Goal: Task Accomplishment & Management: Use online tool/utility

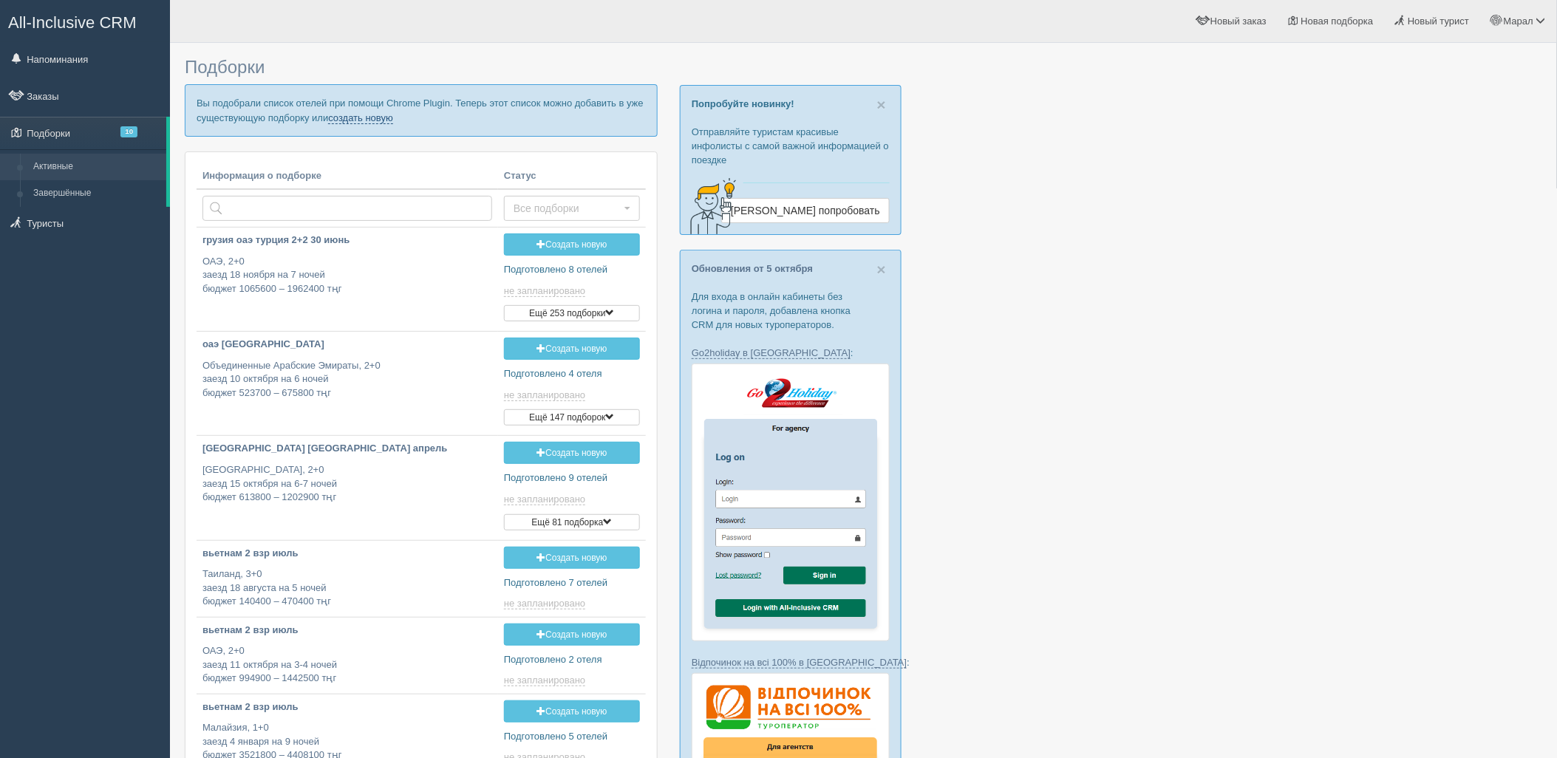
click at [374, 112] on link "создать новую" at bounding box center [360, 118] width 65 height 12
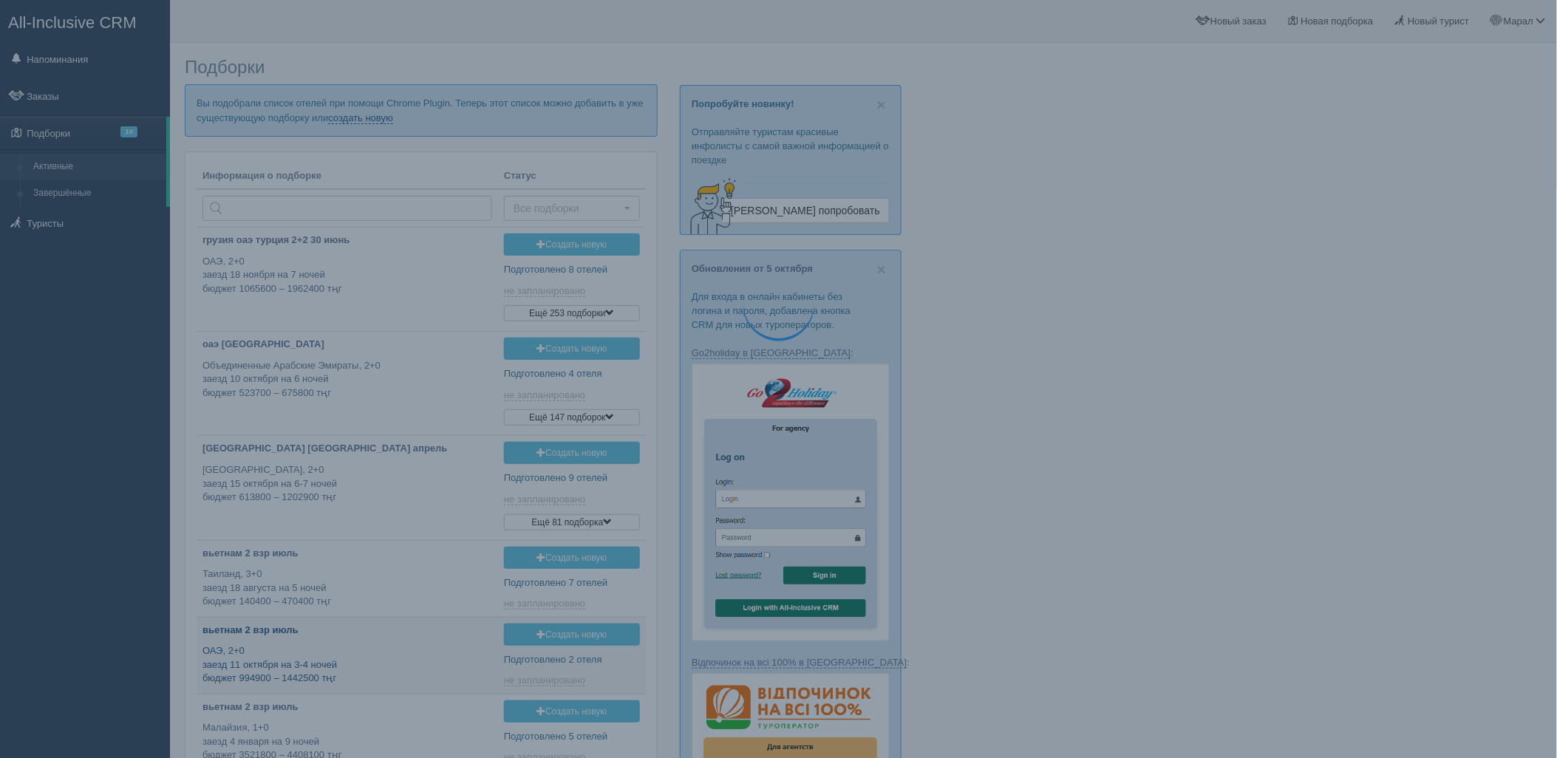
type input "[DATE] 14:10"
type input "2025-10-09 12:30"
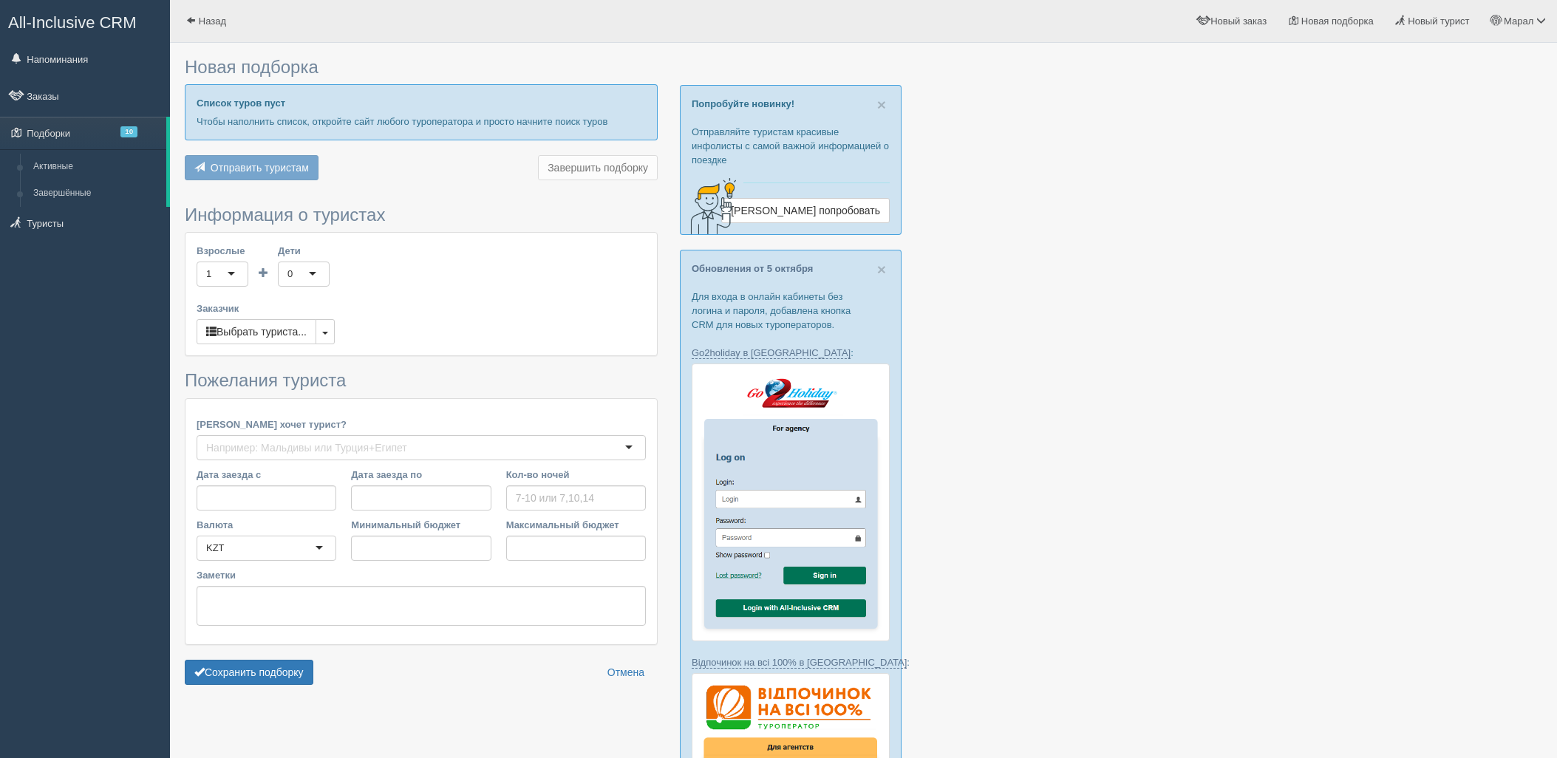
type input "7"
type input "807700"
type input "1841300"
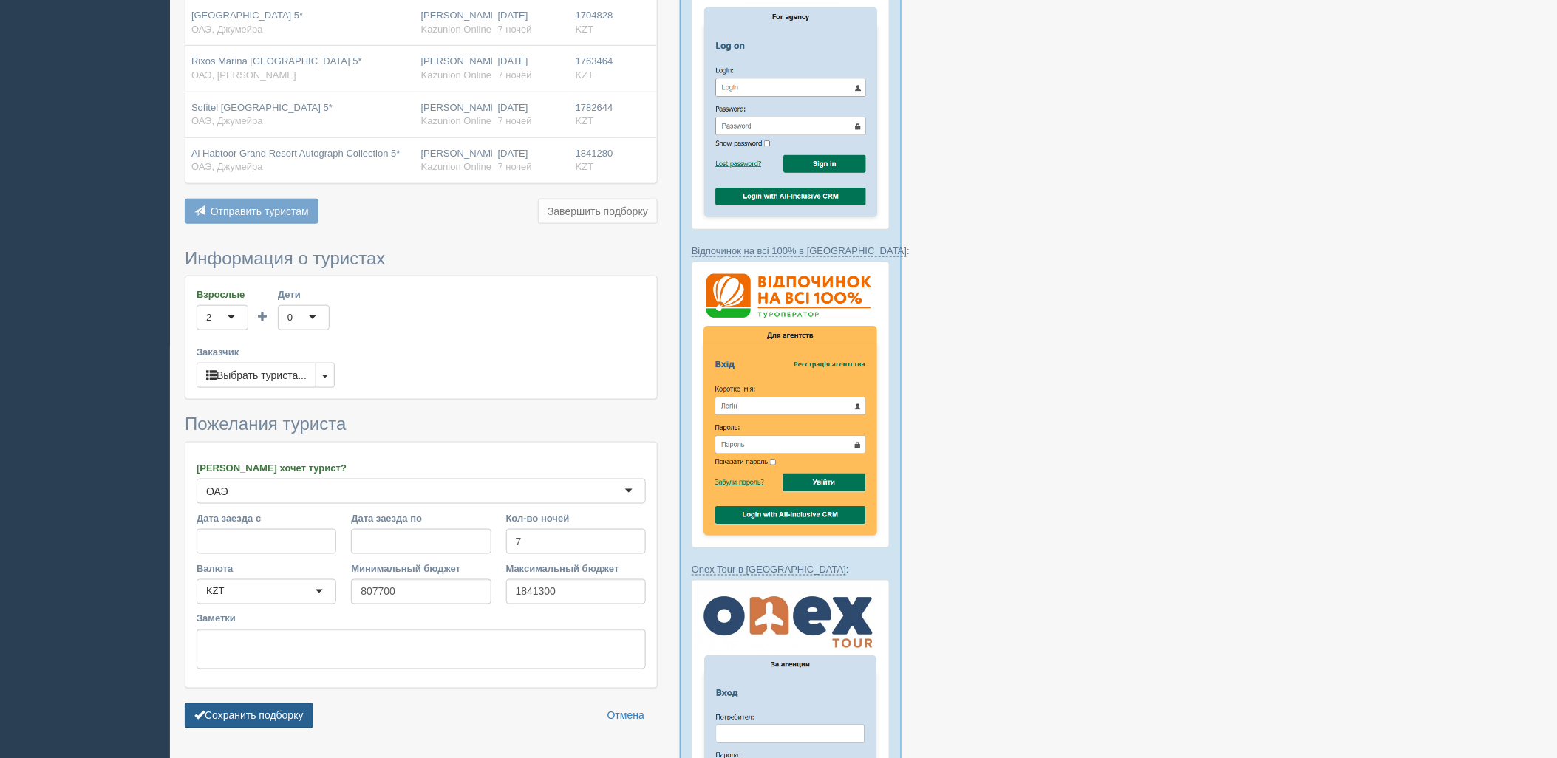
scroll to position [410, 0]
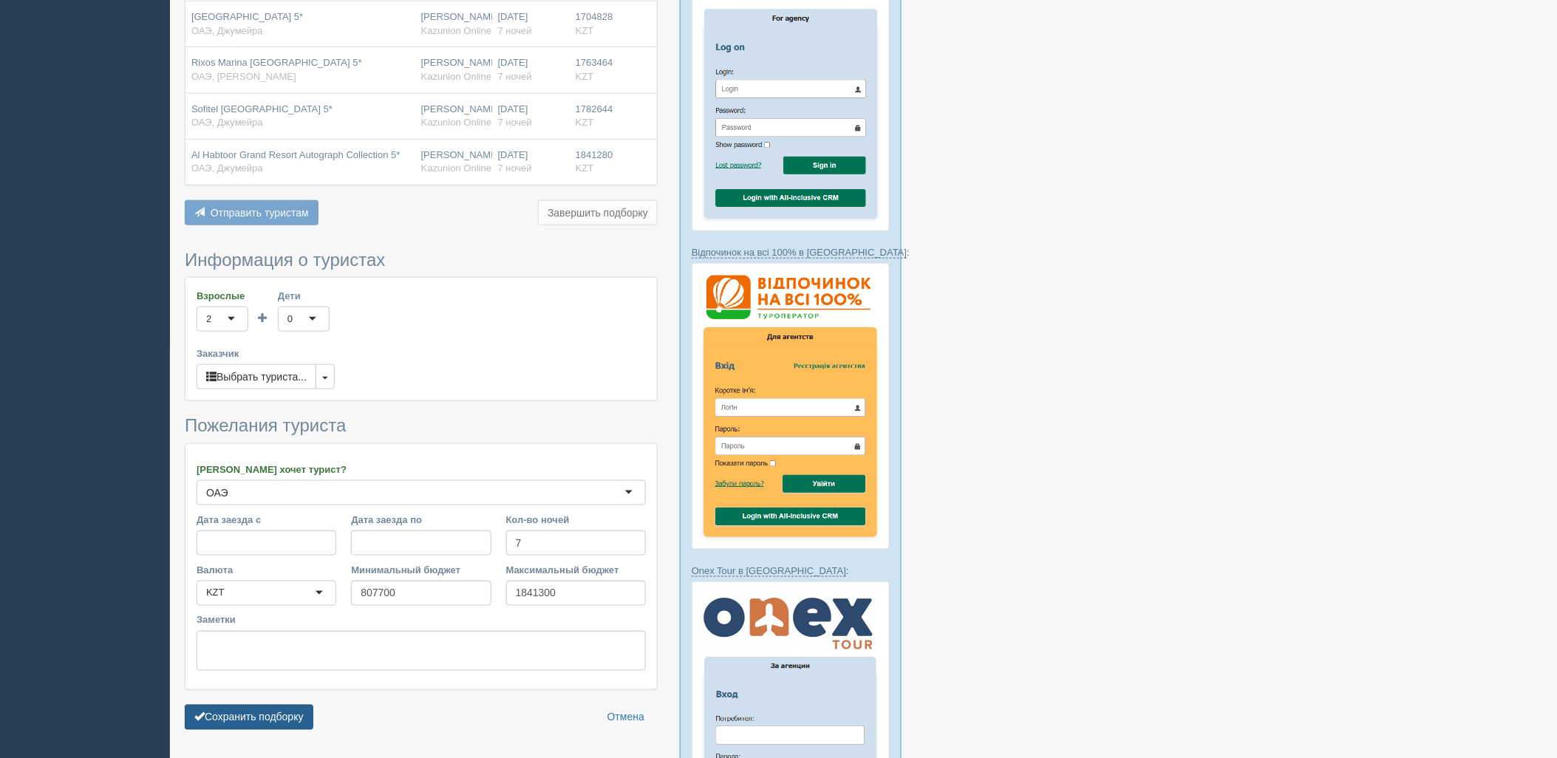
click at [269, 722] on button "Сохранить подборку" at bounding box center [249, 717] width 129 height 25
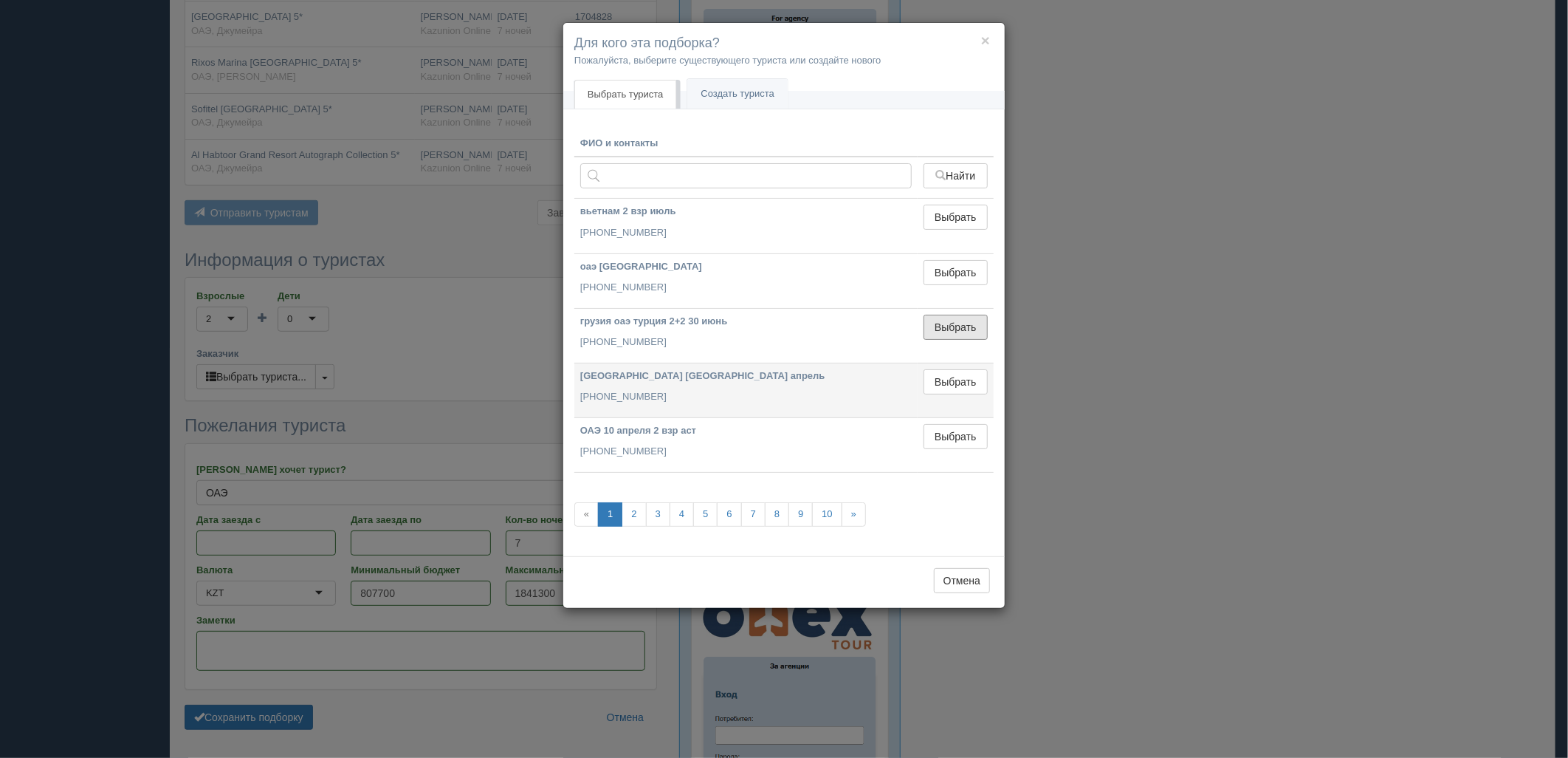
drag, startPoint x: 967, startPoint y: 324, endPoint x: 859, endPoint y: 367, distance: 116.2
click at [962, 325] on button "Выбрать" at bounding box center [955, 327] width 64 height 25
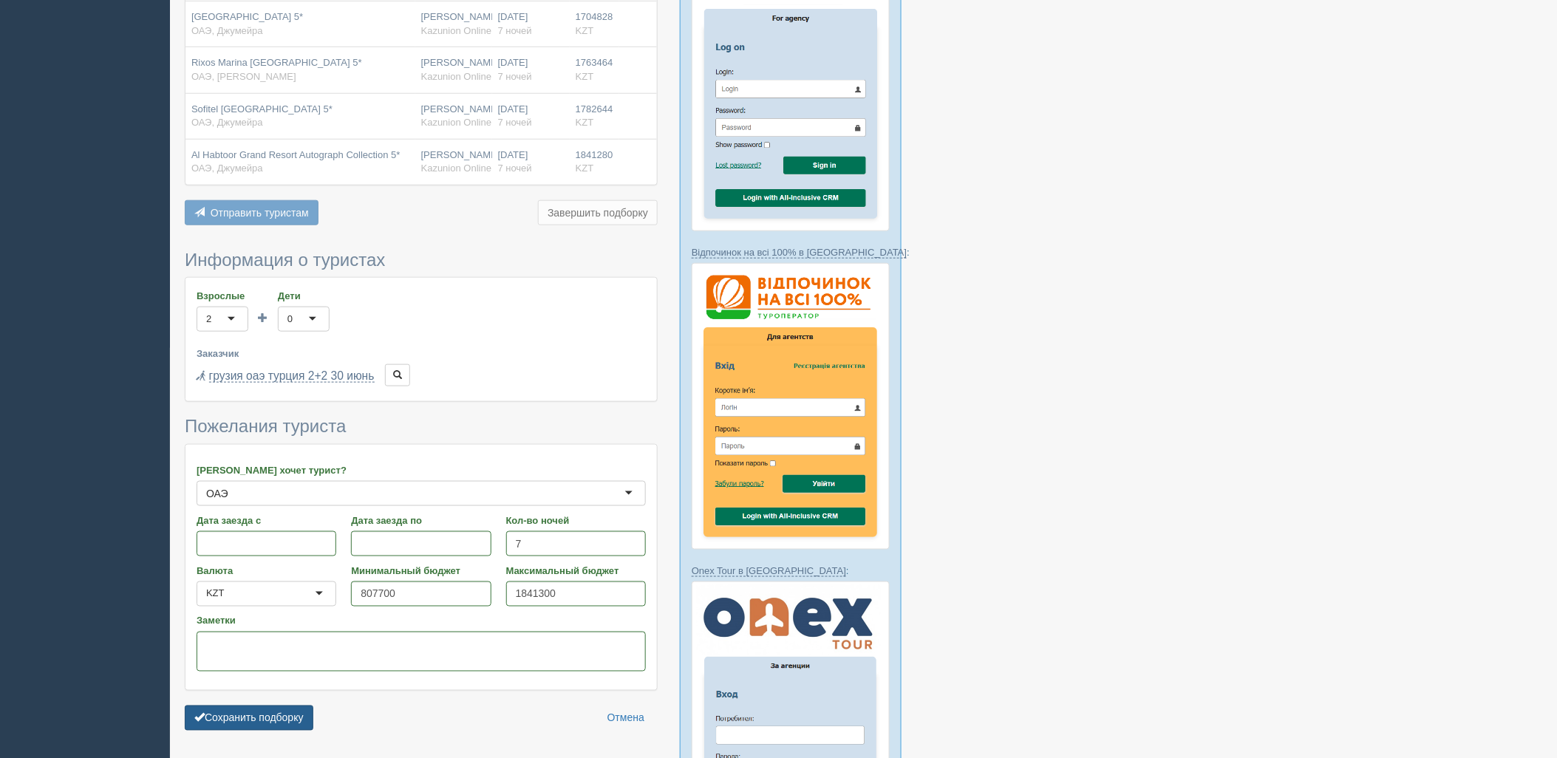
click at [260, 720] on button "Сохранить подборку" at bounding box center [249, 717] width 129 height 25
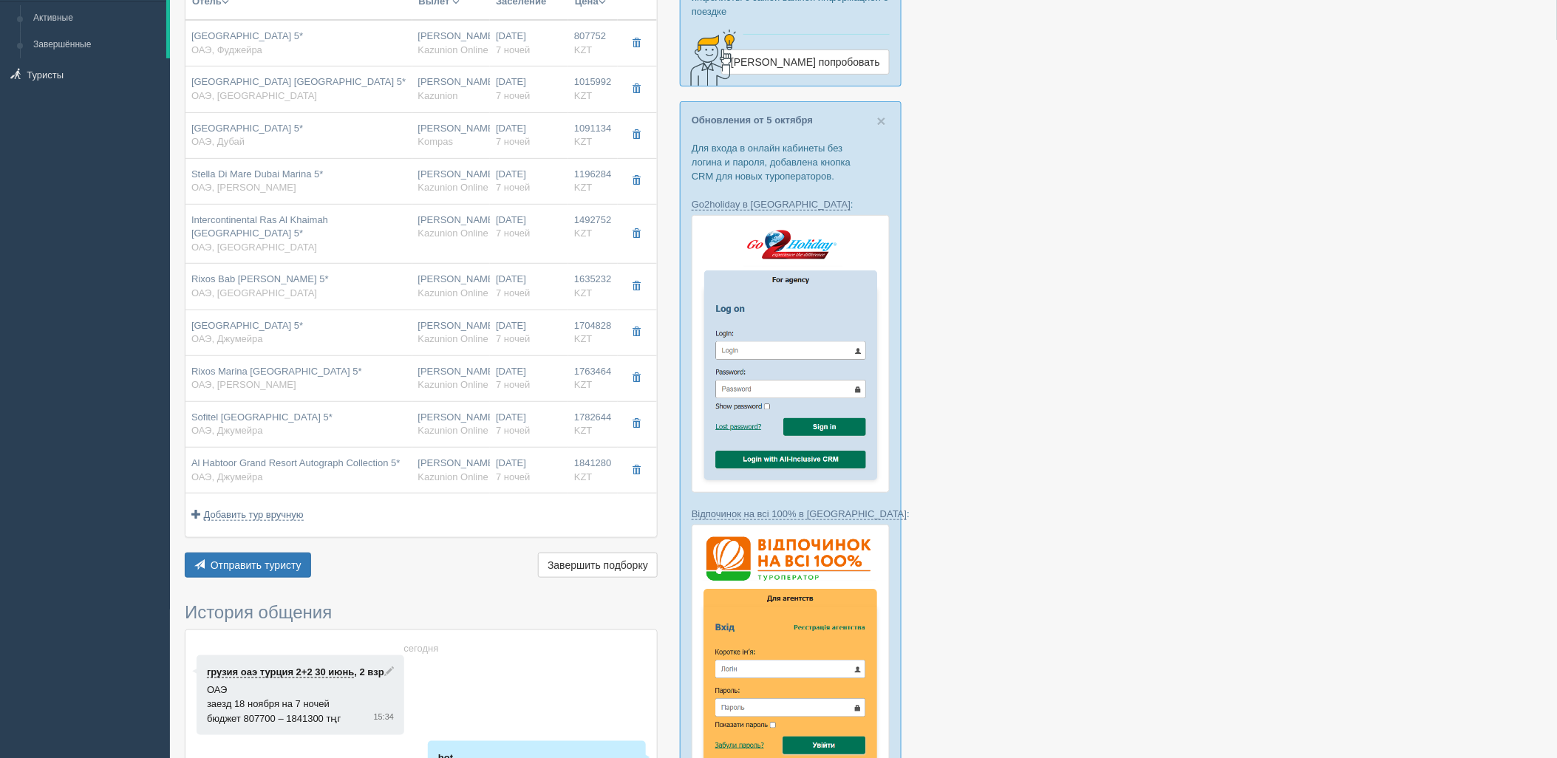
scroll to position [164, 0]
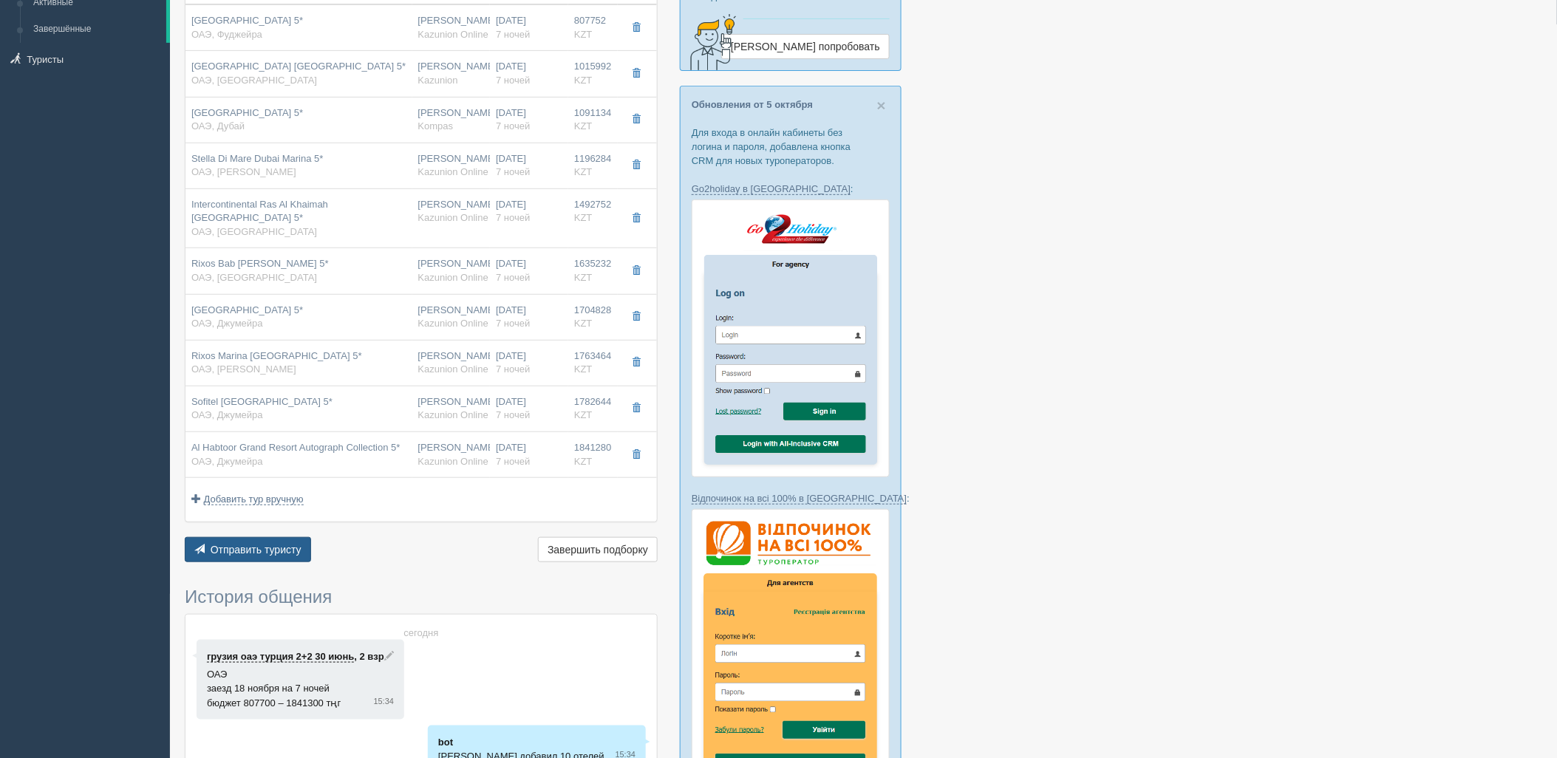
click at [264, 554] on span "Отправить туристу" at bounding box center [256, 550] width 91 height 12
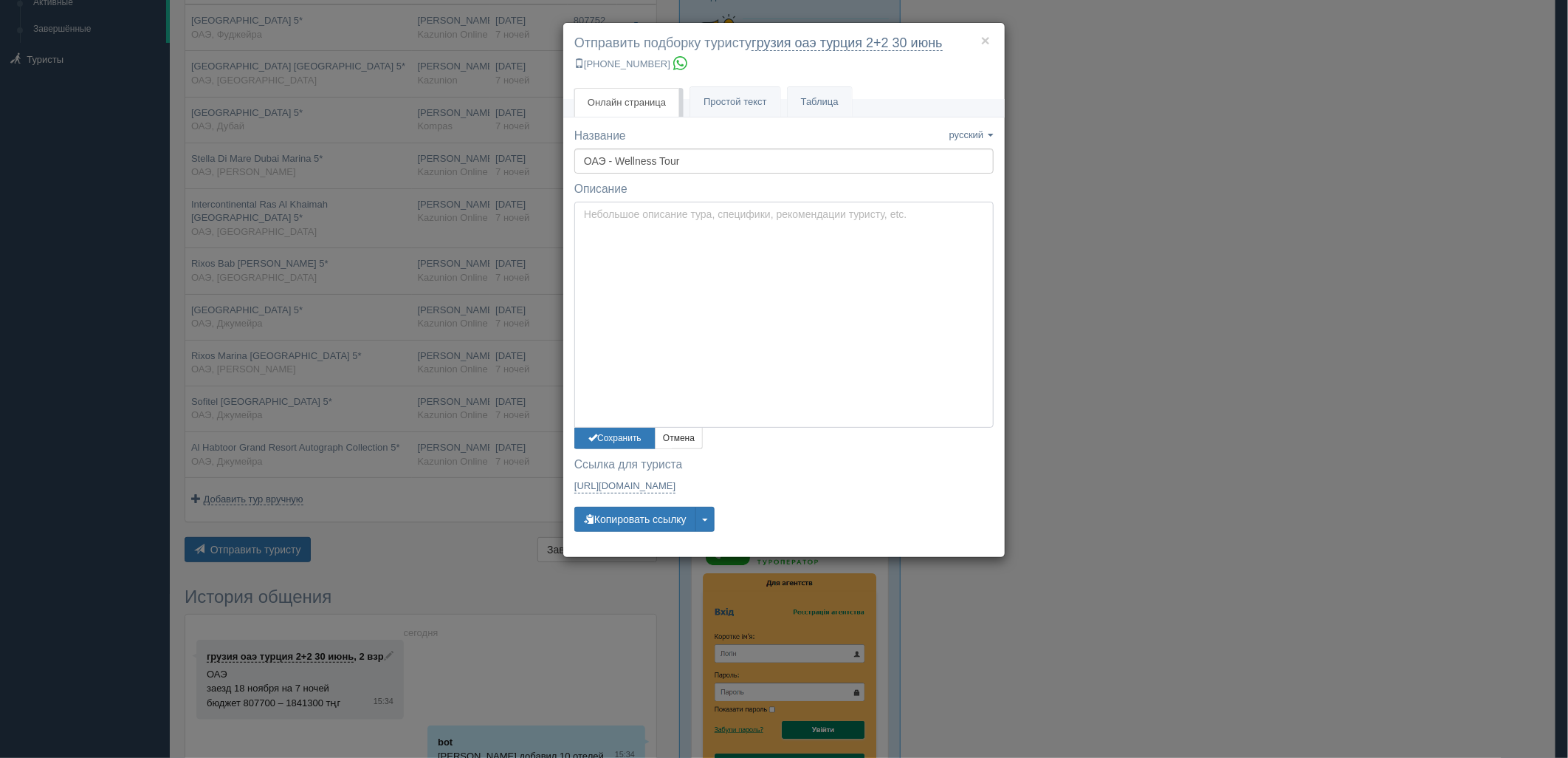
type textarea "Здравствуйте! Ниже представлены варианты туров для Вас. Для просмотра описания …"
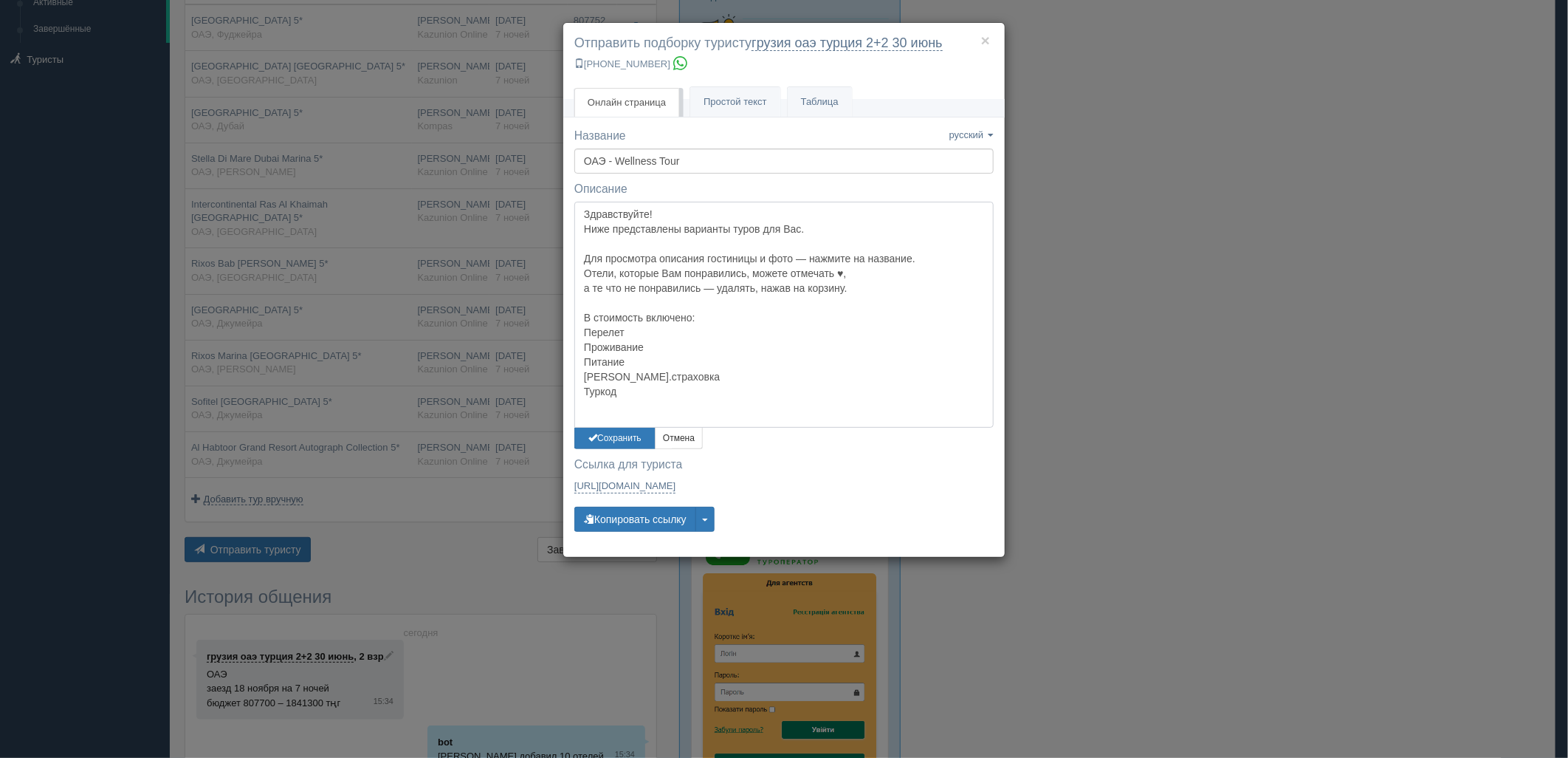
click at [686, 219] on textarea "Здравствуйте! Ниже представлены варианты туров для Вас. Для просмотра описания …" at bounding box center [784, 315] width 420 height 226
drag, startPoint x: 635, startPoint y: 437, endPoint x: 631, endPoint y: 491, distance: 54.1
click at [634, 437] on button "Сохранить" at bounding box center [615, 438] width 81 height 21
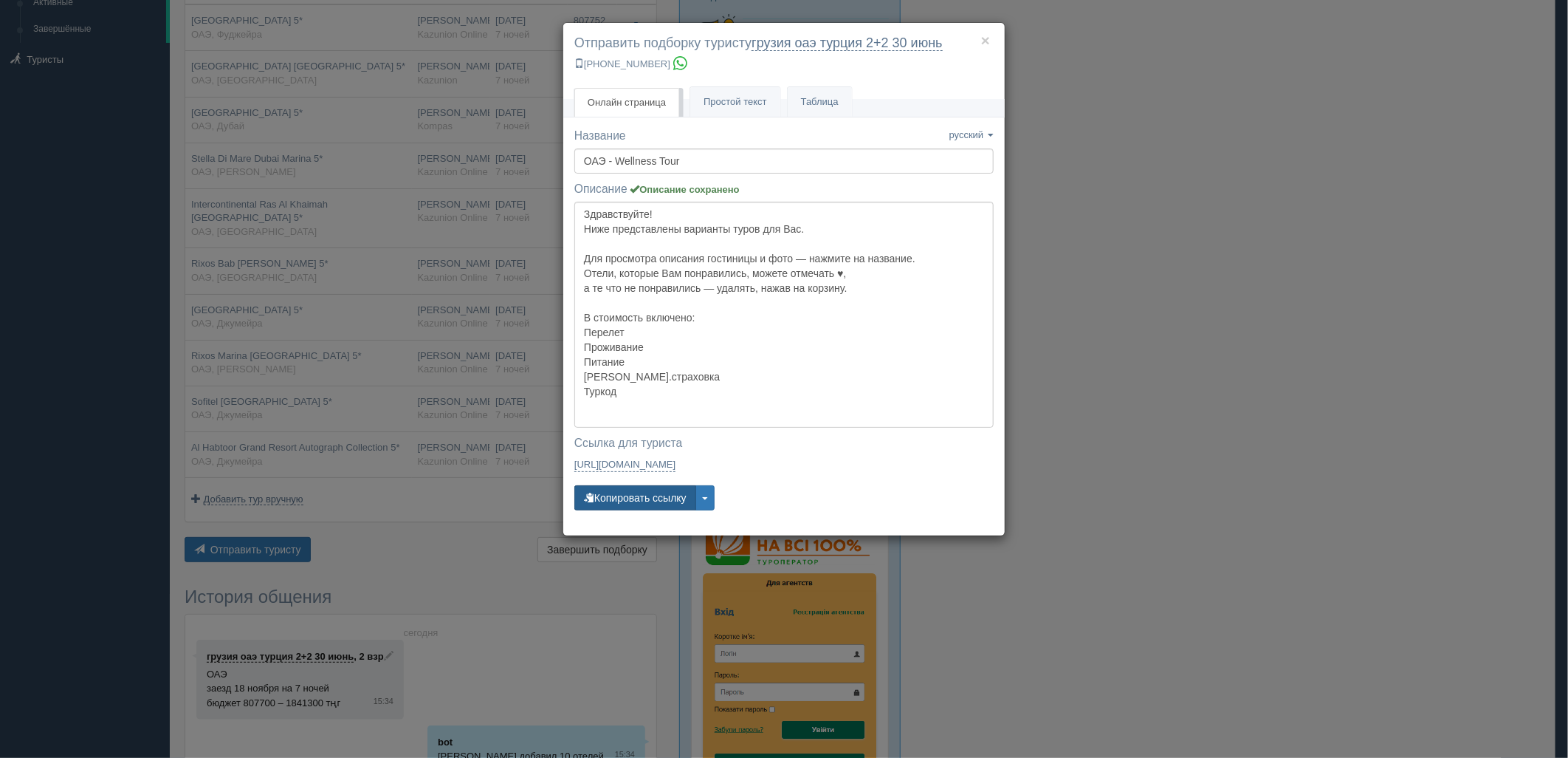
click at [626, 501] on button "Копировать ссылку" at bounding box center [636, 497] width 122 height 25
click at [630, 499] on button "Копировать ссылку" at bounding box center [636, 497] width 122 height 25
click at [1264, 109] on div "× Отправить подборку туристу грузия оаэ [GEOGRAPHIC_DATA] 2+2 [DATE] [PHONE_NUM…" at bounding box center [784, 379] width 1568 height 758
